Goal: Information Seeking & Learning: Learn about a topic

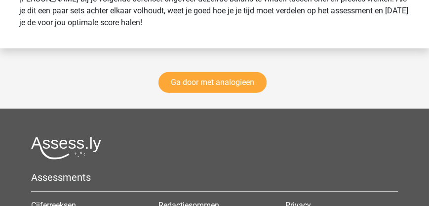
scroll to position [2903, 0]
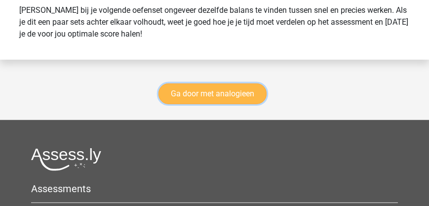
click at [212, 98] on link "Ga door met analogieen" at bounding box center [212, 93] width 108 height 21
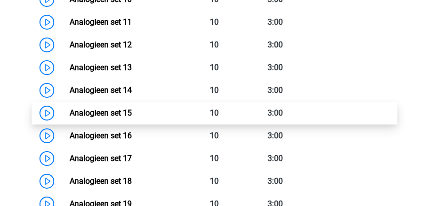
scroll to position [746, 0]
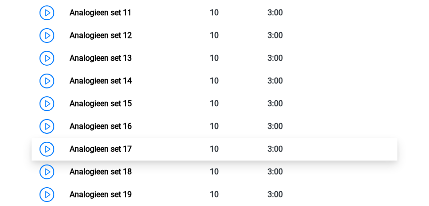
click at [108, 153] on link "Analogieen set 17" at bounding box center [101, 148] width 62 height 9
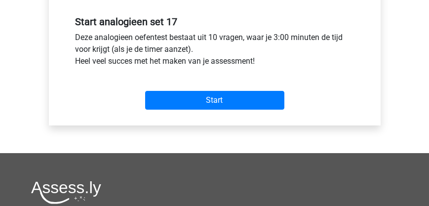
scroll to position [366, 0]
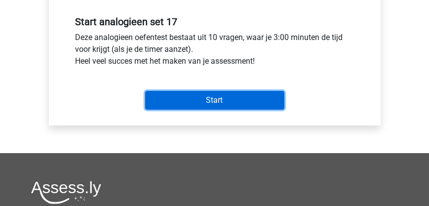
click at [204, 103] on input "Start" at bounding box center [214, 100] width 139 height 19
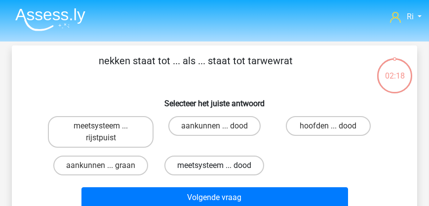
click at [206, 161] on label "meetsysteem ... dood" at bounding box center [214, 165] width 100 height 20
click at [214, 165] on input "meetsysteem ... dood" at bounding box center [217, 168] width 6 height 6
radio input "true"
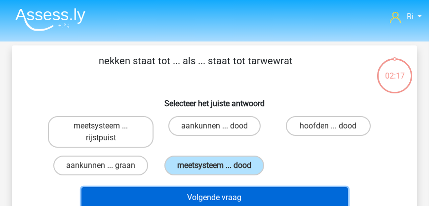
click at [233, 197] on button "Volgende vraag" at bounding box center [214, 197] width 266 height 21
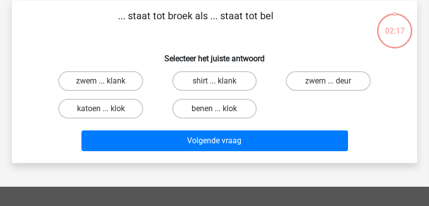
scroll to position [45, 0]
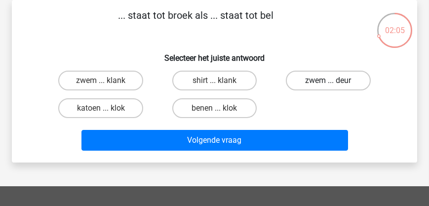
click at [319, 83] on label "zwem ... deur" at bounding box center [328, 81] width 84 height 20
click at [328, 83] on input "zwem ... deur" at bounding box center [331, 83] width 6 height 6
radio input "true"
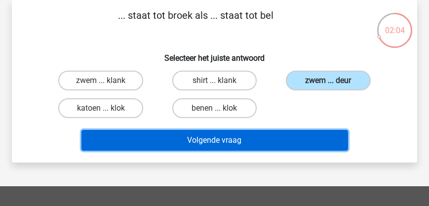
click at [237, 141] on button "Volgende vraag" at bounding box center [214, 140] width 266 height 21
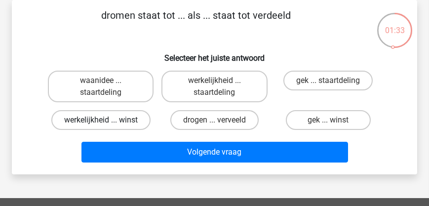
click at [118, 120] on label "werkelijkheid ... winst" at bounding box center [100, 120] width 99 height 20
click at [107, 120] on input "werkelijkheid ... winst" at bounding box center [104, 123] width 6 height 6
radio input "true"
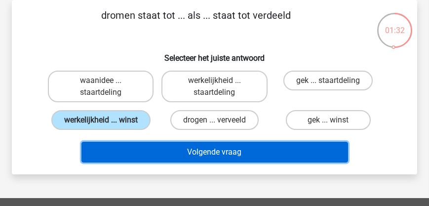
click at [186, 145] on button "Volgende vraag" at bounding box center [214, 152] width 266 height 21
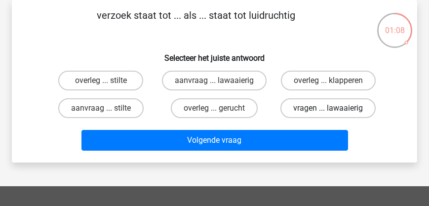
click at [344, 111] on label "vragen ... lawaaierig" at bounding box center [327, 108] width 95 height 20
click at [334, 111] on input "vragen ... lawaaierig" at bounding box center [331, 111] width 6 height 6
radio input "true"
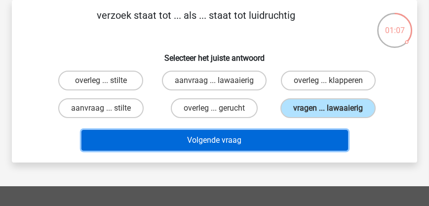
click at [277, 142] on button "Volgende vraag" at bounding box center [214, 140] width 266 height 21
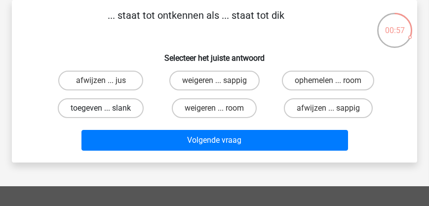
click at [120, 110] on label "toegeven ... slank" at bounding box center [101, 108] width 86 height 20
click at [107, 110] on input "toegeven ... slank" at bounding box center [104, 111] width 6 height 6
radio input "true"
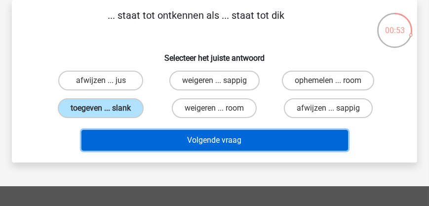
click at [212, 145] on button "Volgende vraag" at bounding box center [214, 140] width 266 height 21
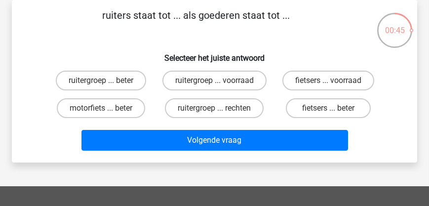
click at [217, 84] on input "ruitergroep ... voorraad" at bounding box center [217, 83] width 6 height 6
radio input "true"
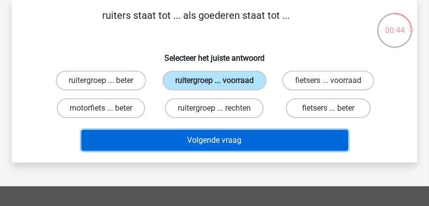
click at [229, 145] on button "Volgende vraag" at bounding box center [214, 140] width 266 height 21
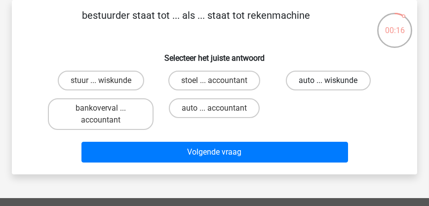
click at [334, 74] on label "auto ... wiskunde" at bounding box center [328, 81] width 84 height 20
click at [334, 80] on input "auto ... wiskunde" at bounding box center [331, 83] width 6 height 6
radio input "true"
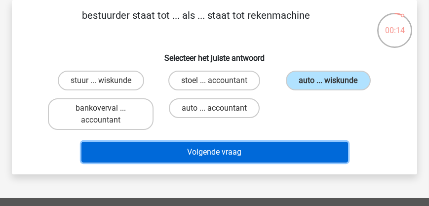
click at [287, 151] on button "Volgende vraag" at bounding box center [214, 152] width 266 height 21
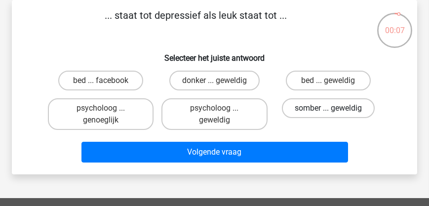
click at [337, 109] on label "somber ... geweldig" at bounding box center [328, 108] width 93 height 20
click at [334, 109] on input "somber ... geweldig" at bounding box center [331, 111] width 6 height 6
radio input "true"
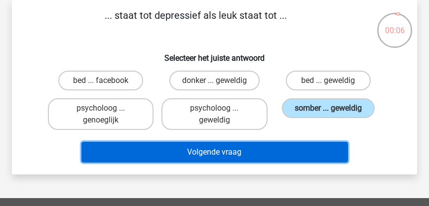
click at [279, 151] on button "Volgende vraag" at bounding box center [214, 152] width 266 height 21
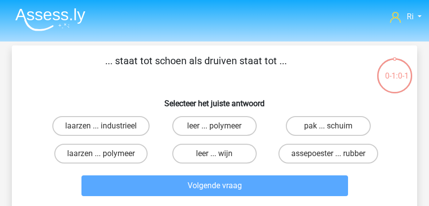
scroll to position [45, 0]
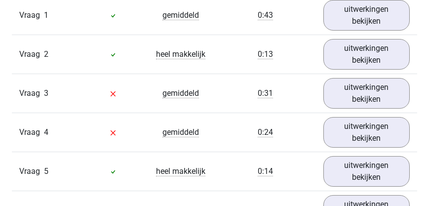
scroll to position [648, 0]
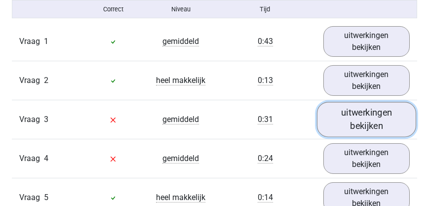
click at [365, 129] on link "uitwerkingen bekijken" at bounding box center [367, 119] width 100 height 35
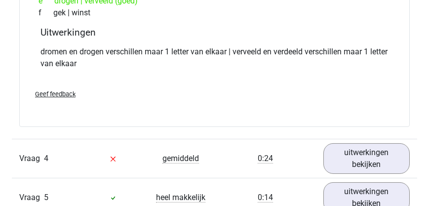
scroll to position [930, 0]
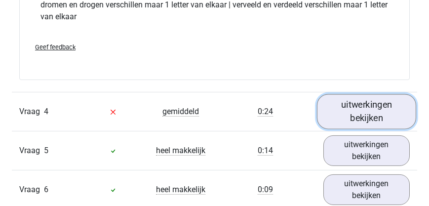
click at [356, 129] on link "uitwerkingen bekijken" at bounding box center [367, 111] width 100 height 35
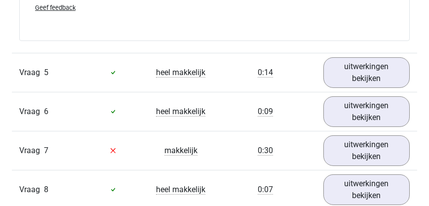
scroll to position [1240, 0]
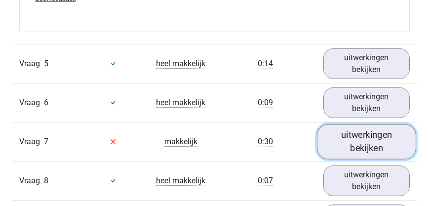
click at [364, 148] on link "uitwerkingen bekijken" at bounding box center [367, 141] width 100 height 35
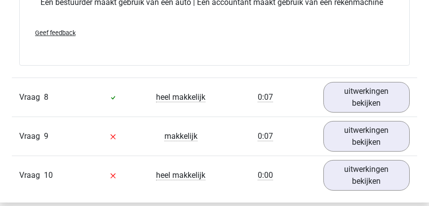
scroll to position [1550, 0]
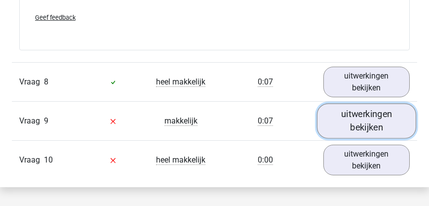
click at [375, 126] on link "uitwerkingen bekijken" at bounding box center [367, 120] width 100 height 35
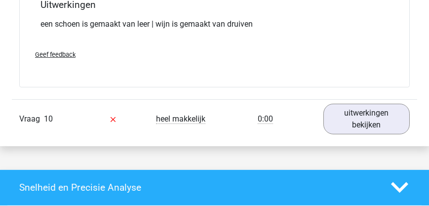
scroll to position [1860, 0]
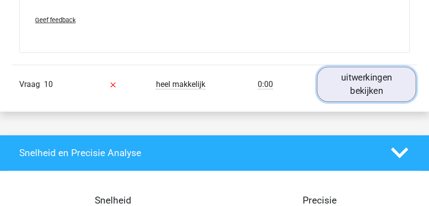
click at [365, 94] on link "uitwerkingen bekijken" at bounding box center [367, 84] width 100 height 35
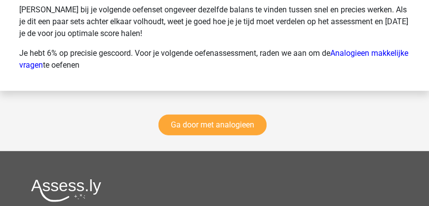
scroll to position [2734, 0]
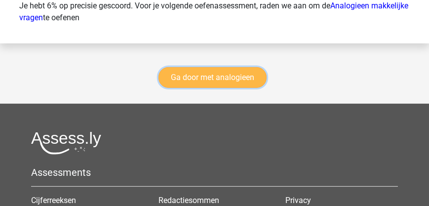
click at [213, 87] on link "Ga door met analogieen" at bounding box center [212, 77] width 108 height 21
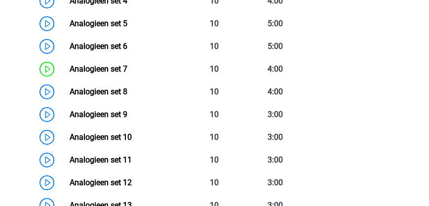
scroll to position [633, 0]
